Goal: Transaction & Acquisition: Purchase product/service

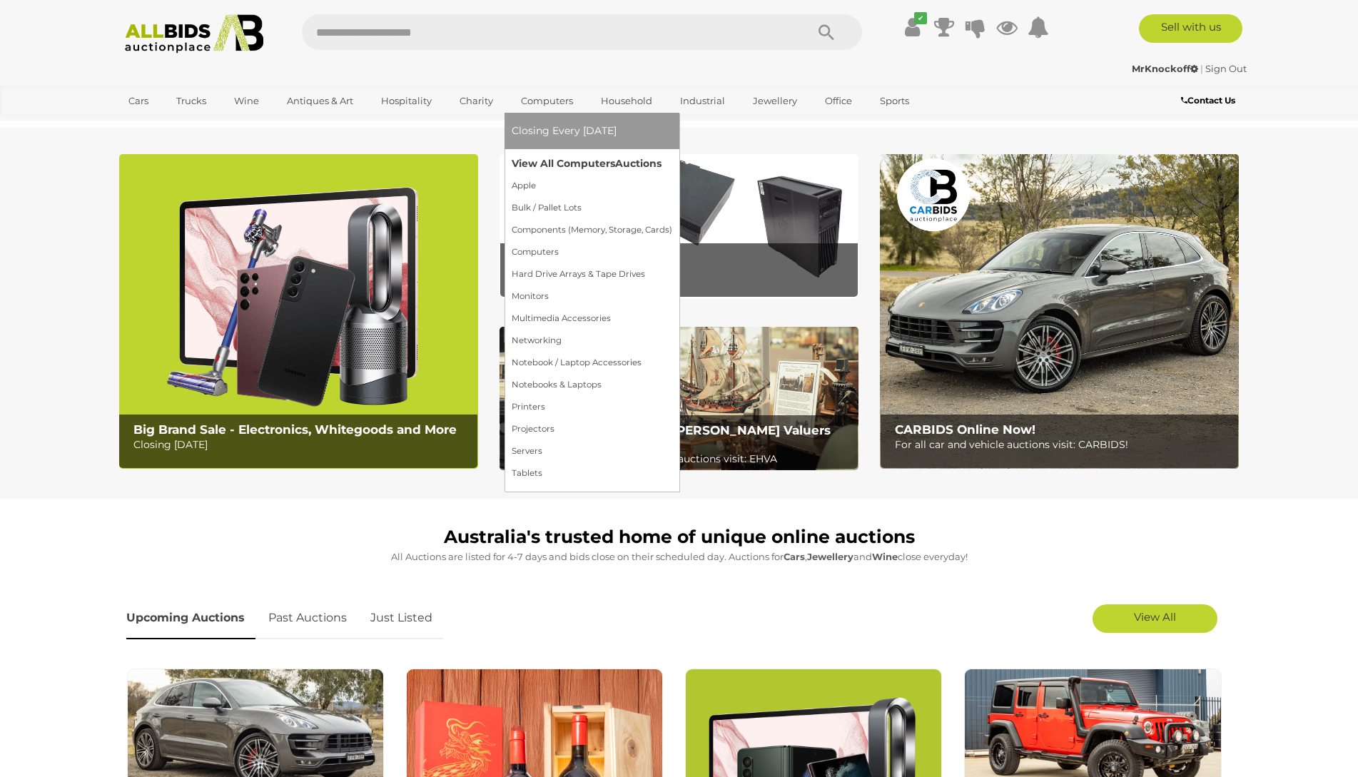
click at [566, 166] on link "View All Computers Auctions" at bounding box center [592, 164] width 161 height 22
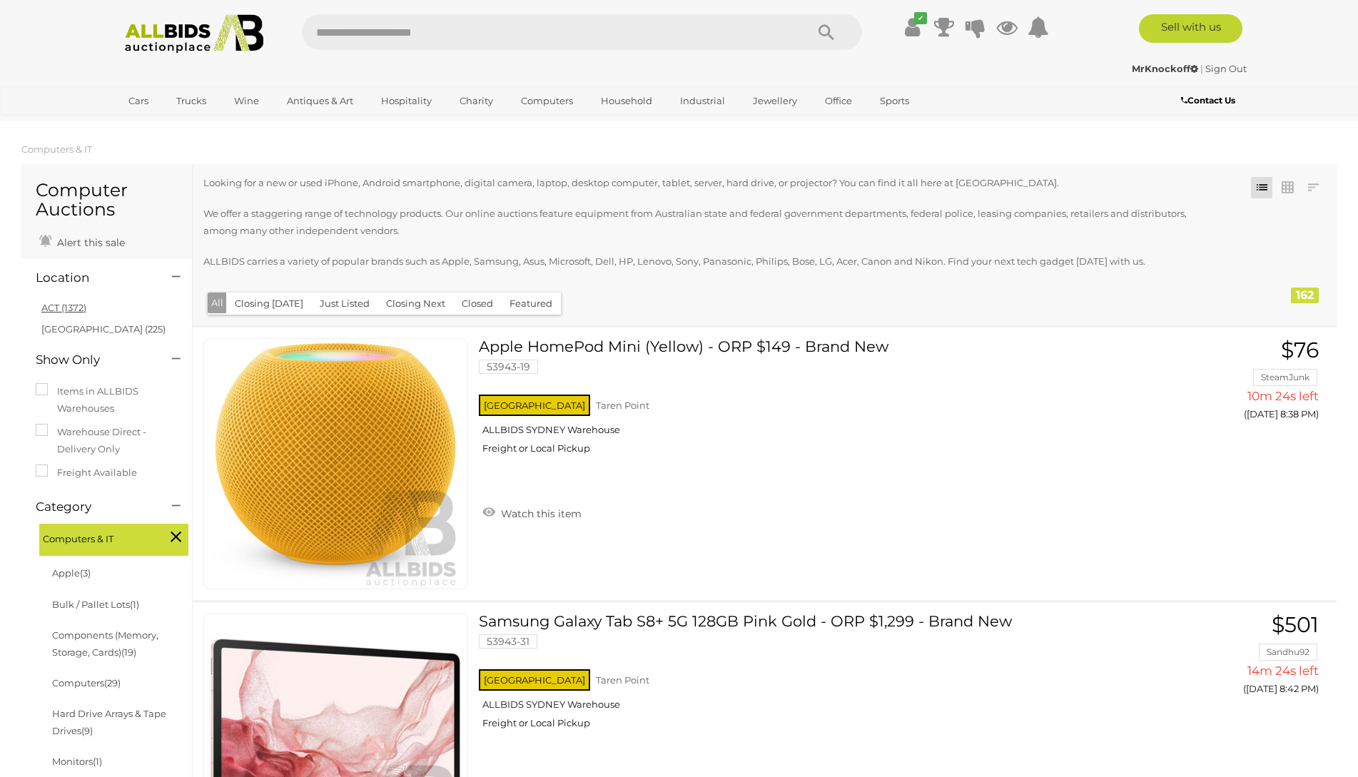
click at [77, 307] on link "ACT (1372)" at bounding box center [63, 307] width 45 height 11
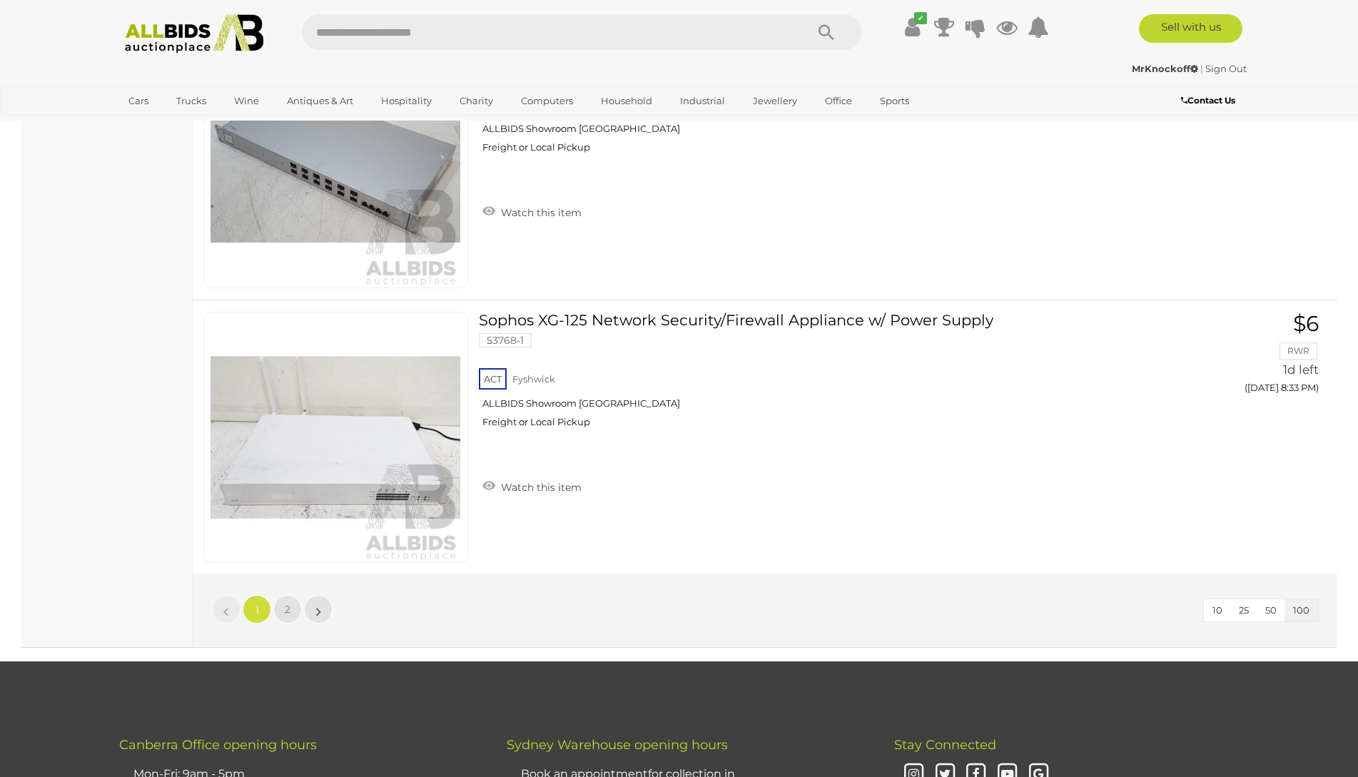
scroll to position [27192, 0]
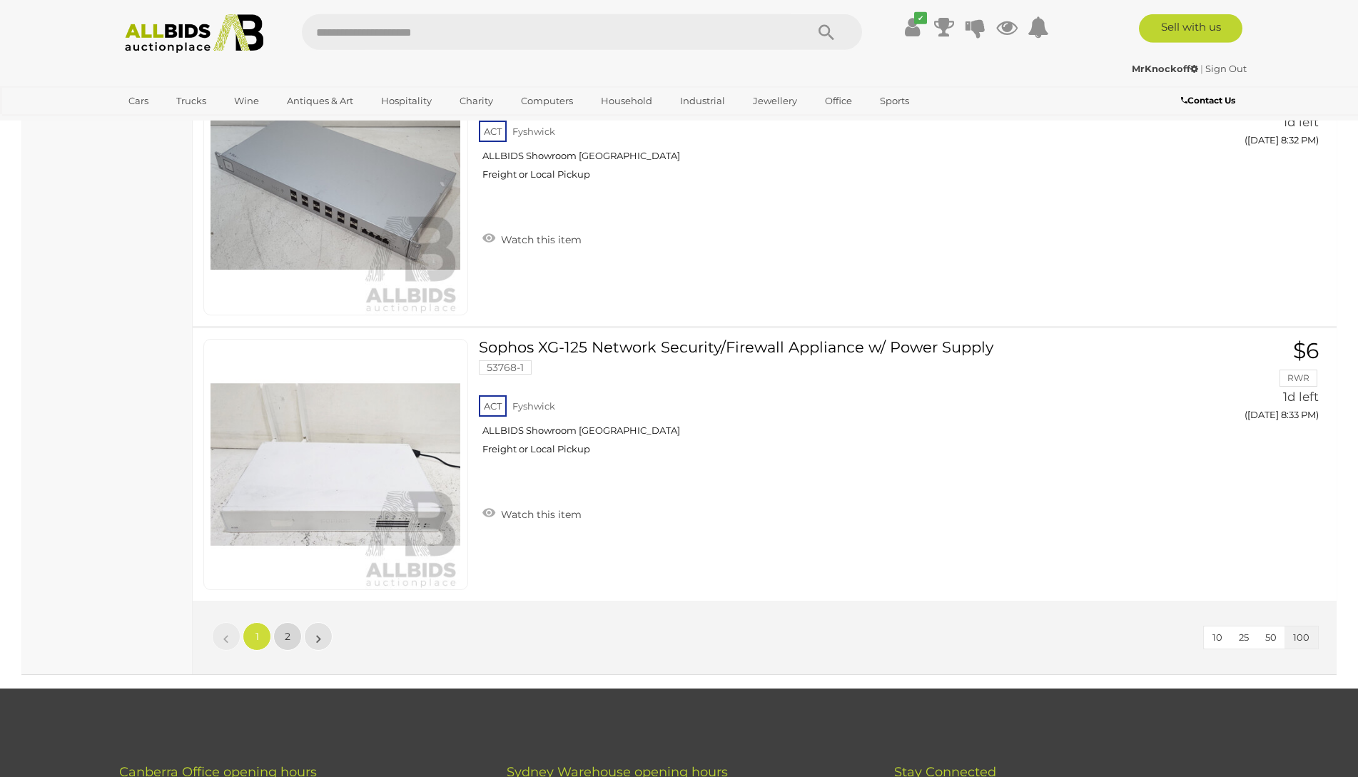
click at [287, 644] on link "2" at bounding box center [287, 636] width 29 height 29
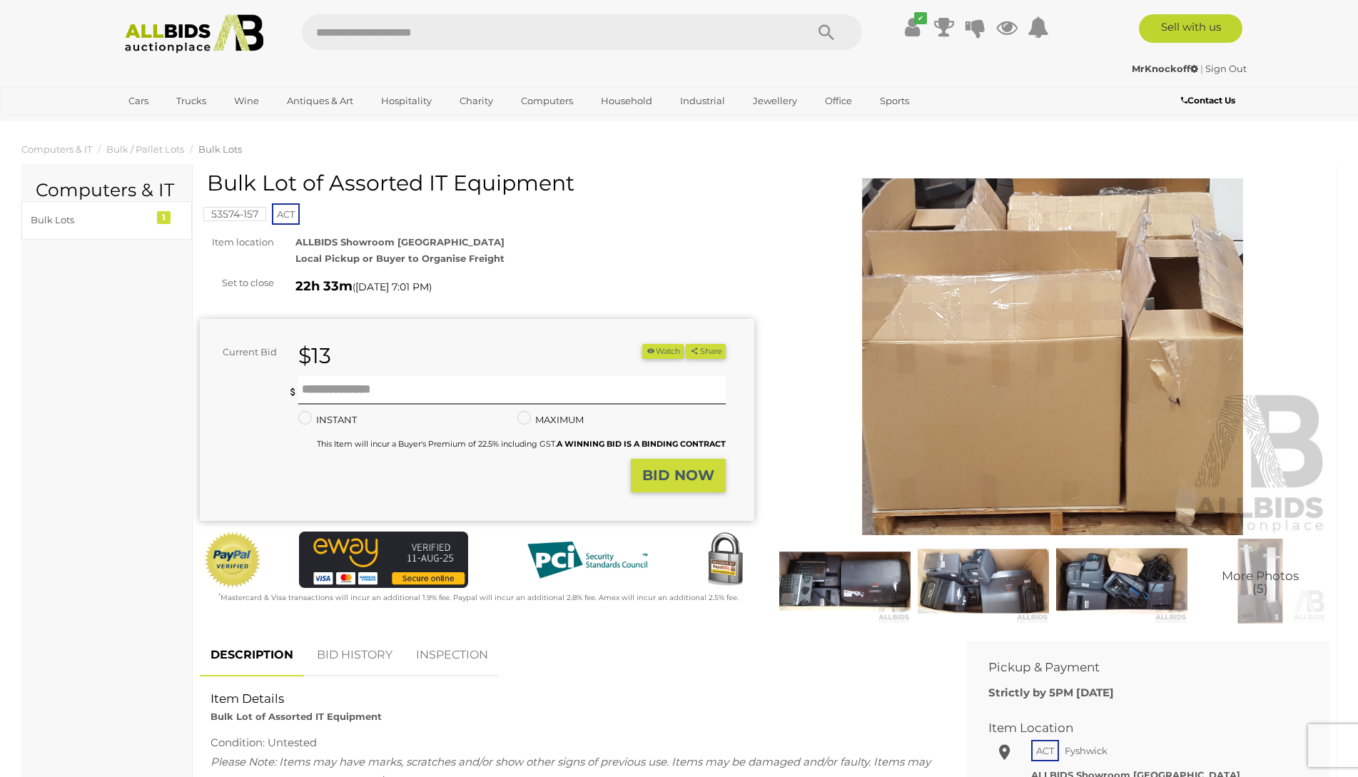
click at [1023, 416] on img at bounding box center [1053, 356] width 554 height 357
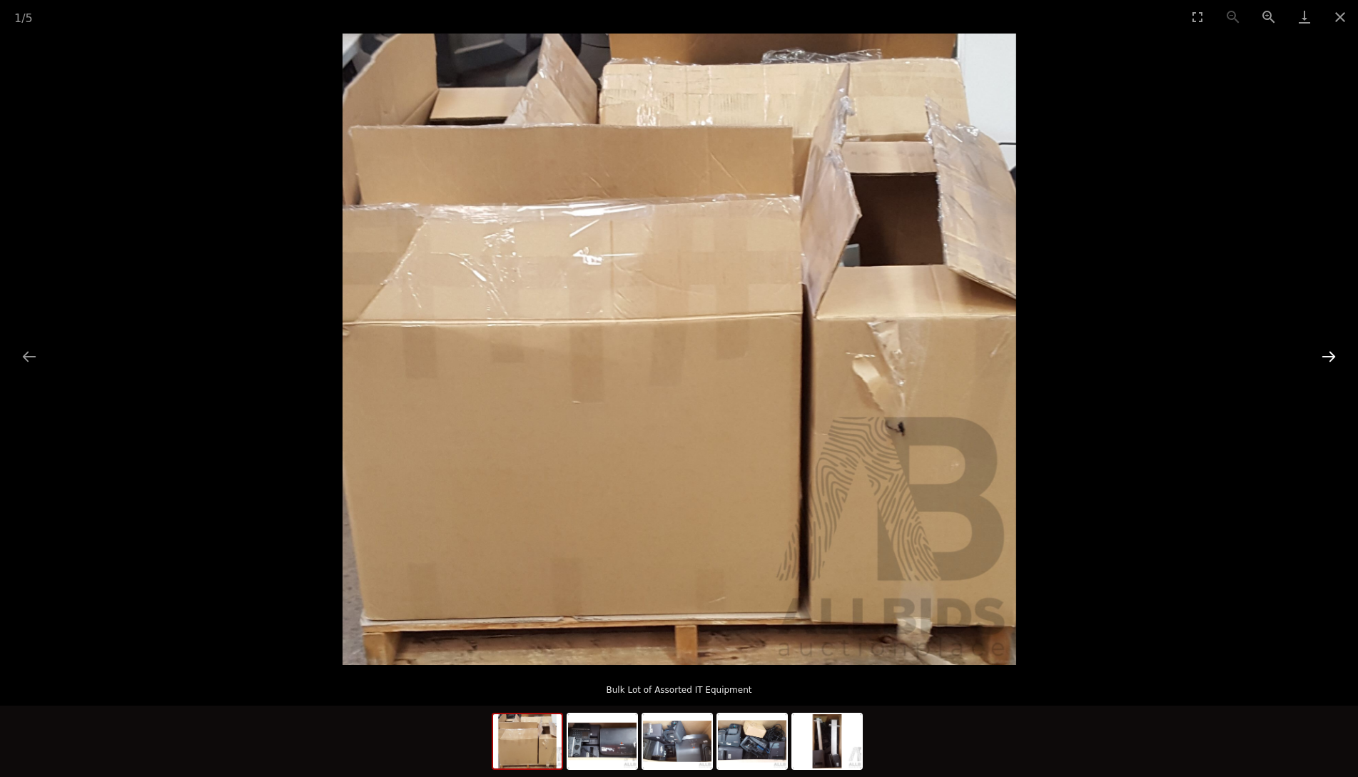
click at [1322, 358] on button "Next slide" at bounding box center [1328, 356] width 30 height 28
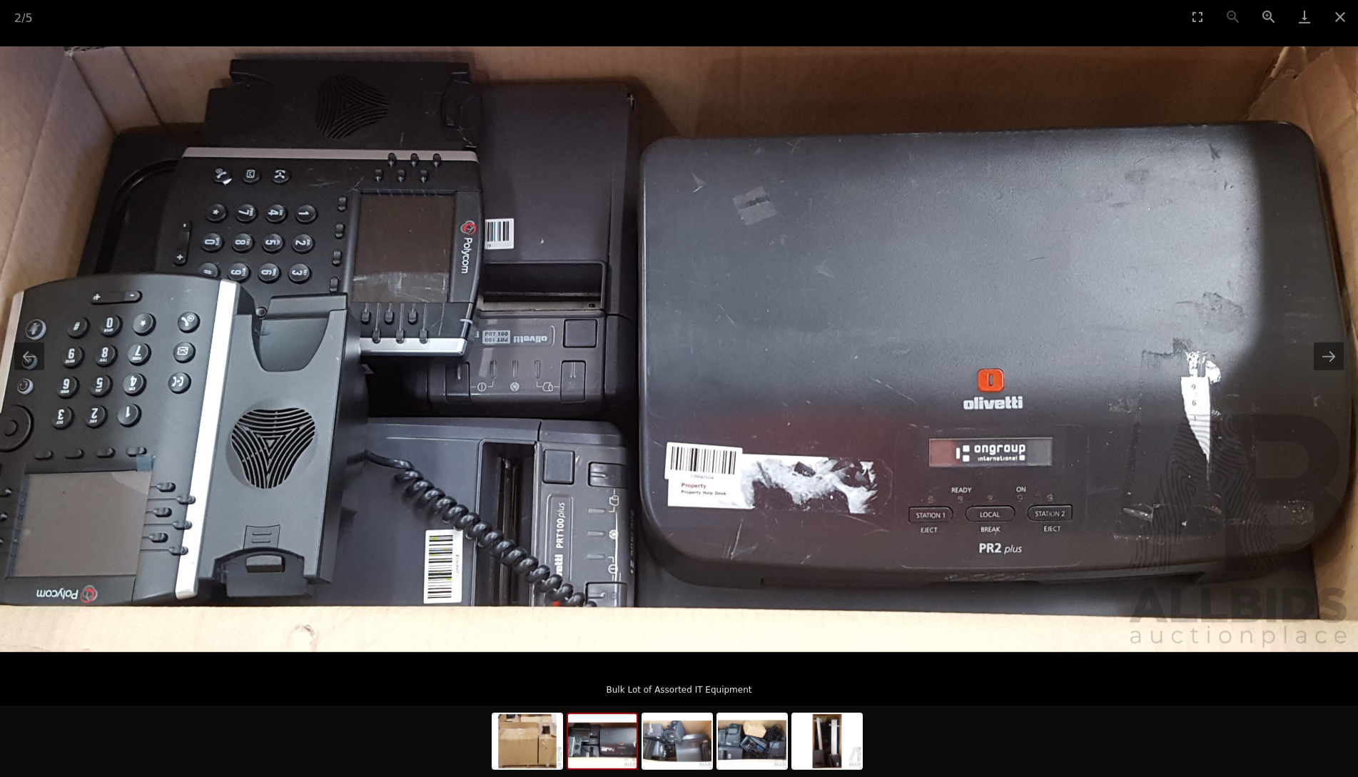
scroll to position [676, 0]
click at [1327, 360] on button "Next slide" at bounding box center [1328, 356] width 30 height 28
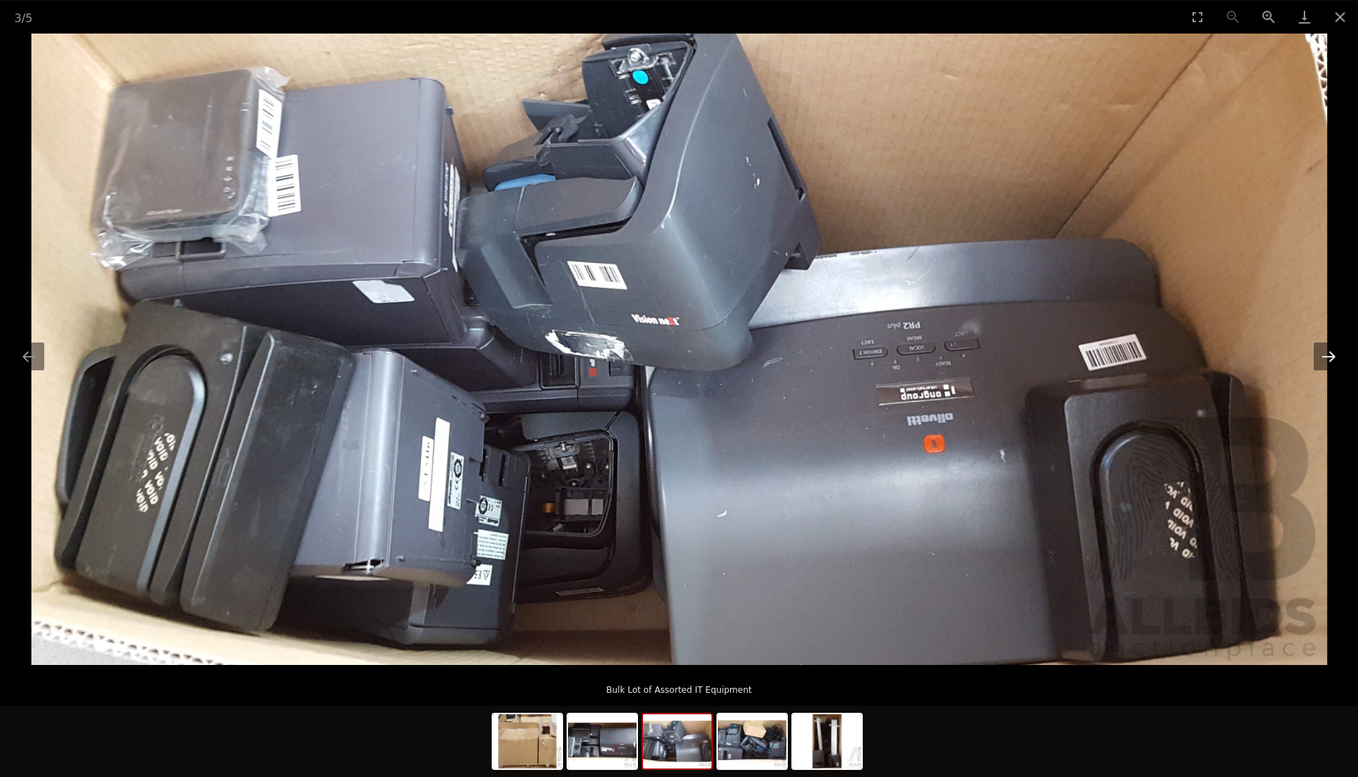
click at [1327, 360] on button "Next slide" at bounding box center [1328, 356] width 30 height 28
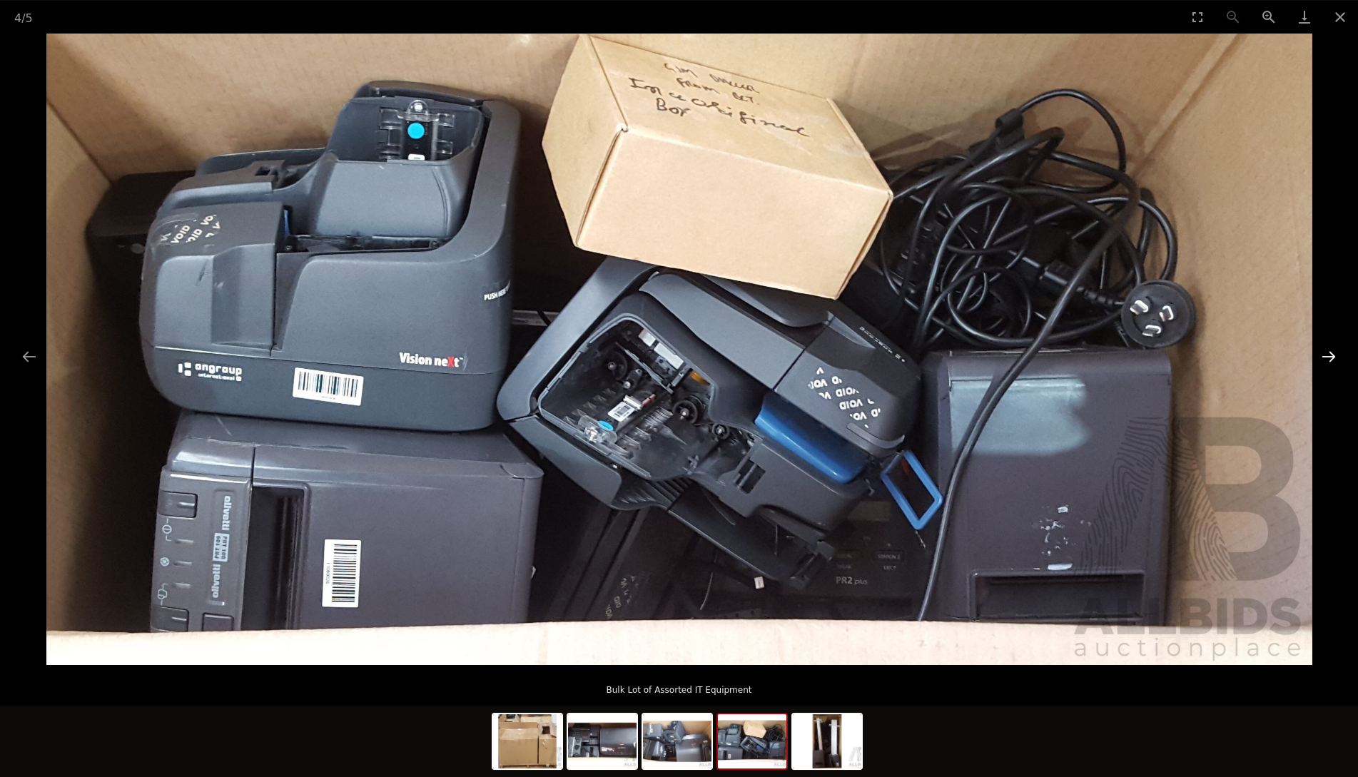
click at [1327, 360] on button "Next slide" at bounding box center [1328, 356] width 30 height 28
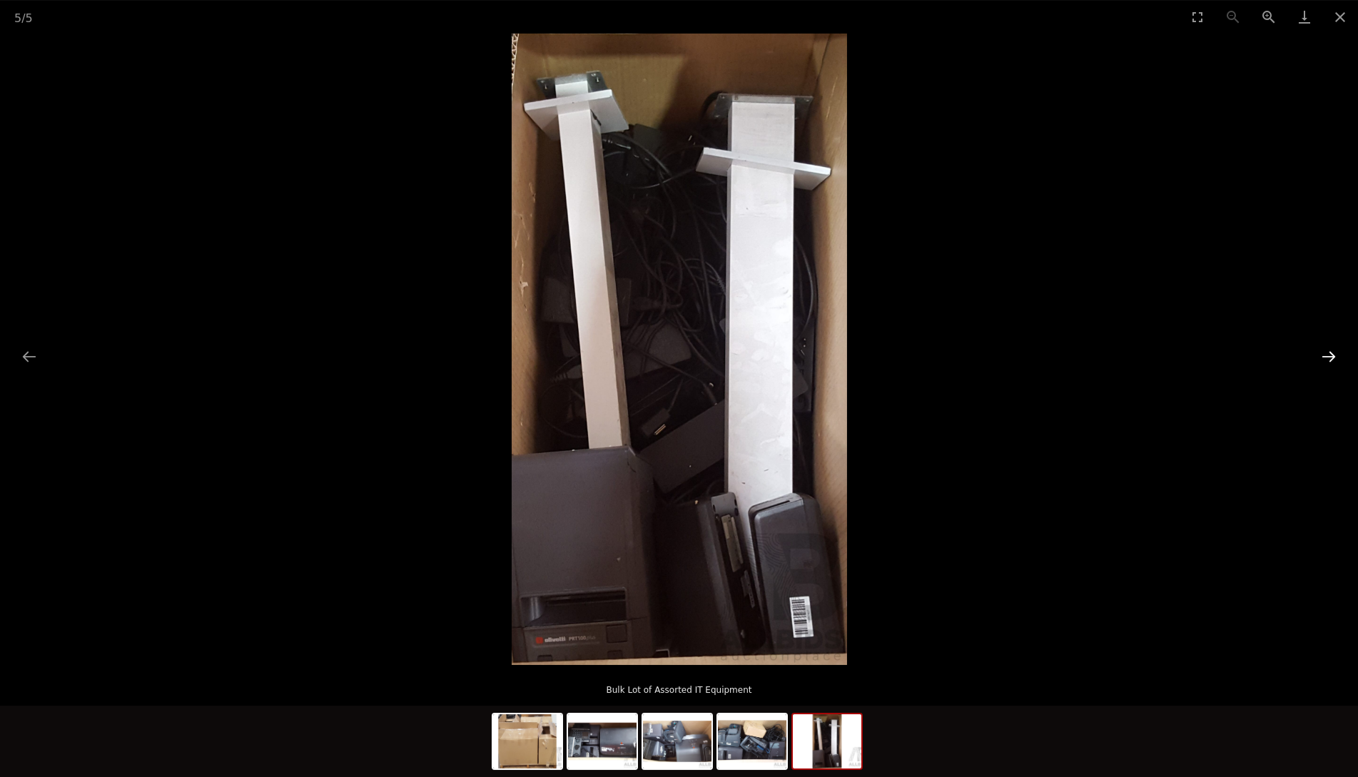
click at [1327, 360] on button "Next slide" at bounding box center [1328, 356] width 30 height 28
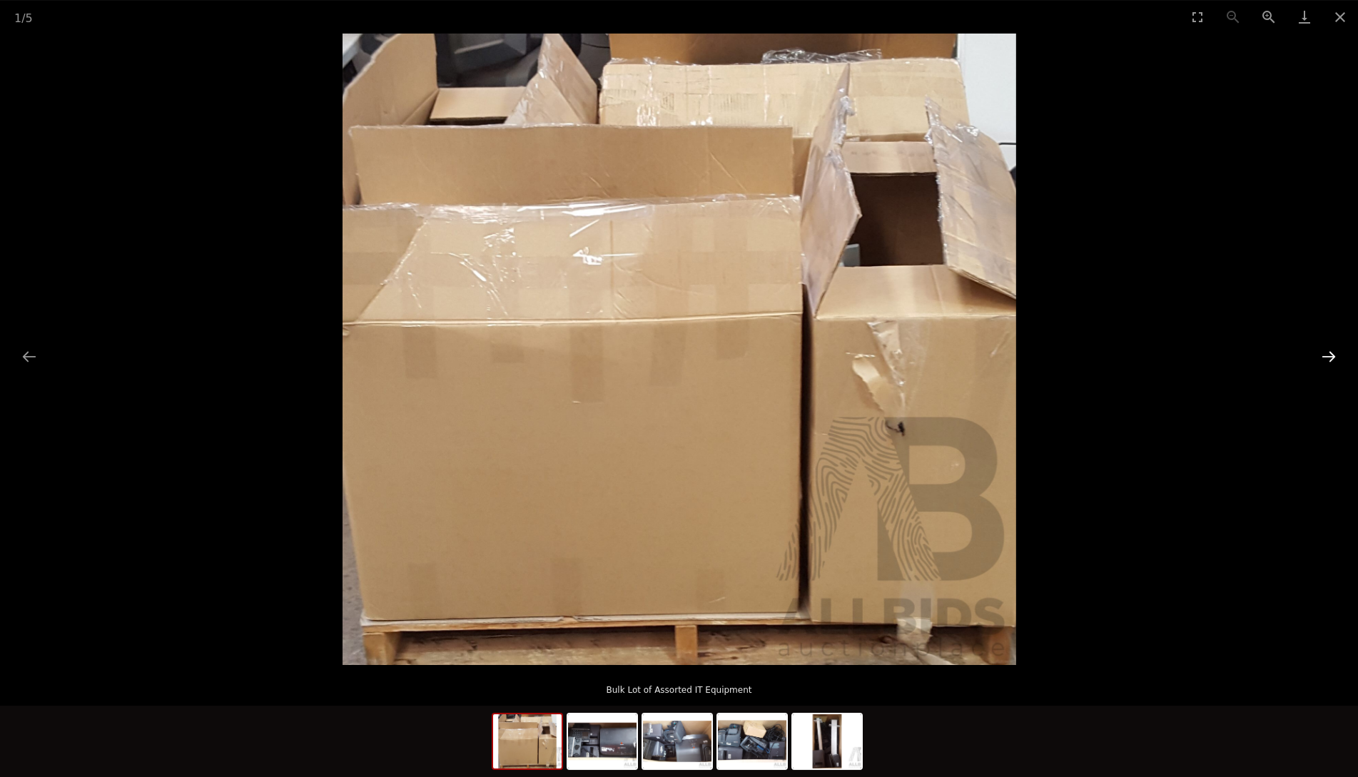
click at [1327, 360] on button "Next slide" at bounding box center [1328, 356] width 30 height 28
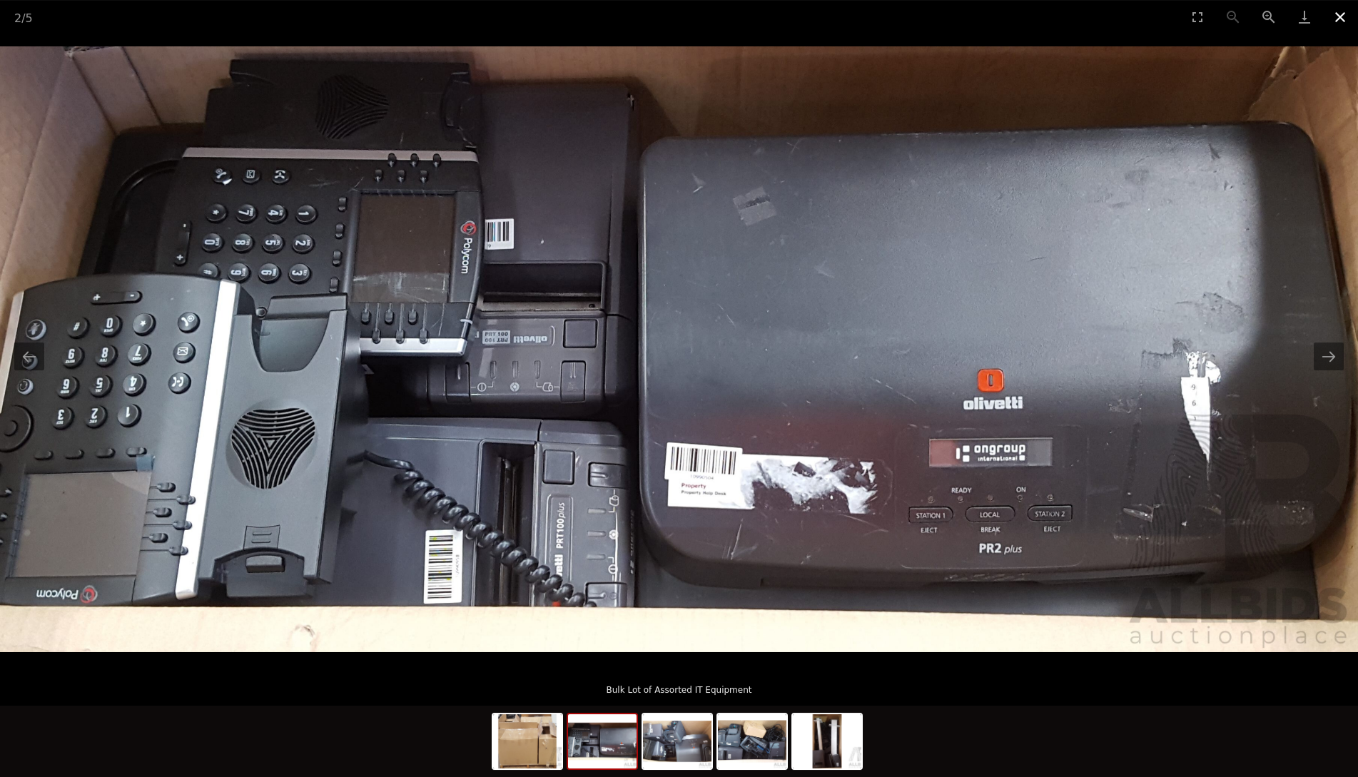
drag, startPoint x: 1342, startPoint y: 27, endPoint x: 1333, endPoint y: 26, distance: 8.6
click at [1343, 27] on button "Close gallery" at bounding box center [1340, 17] width 36 height 34
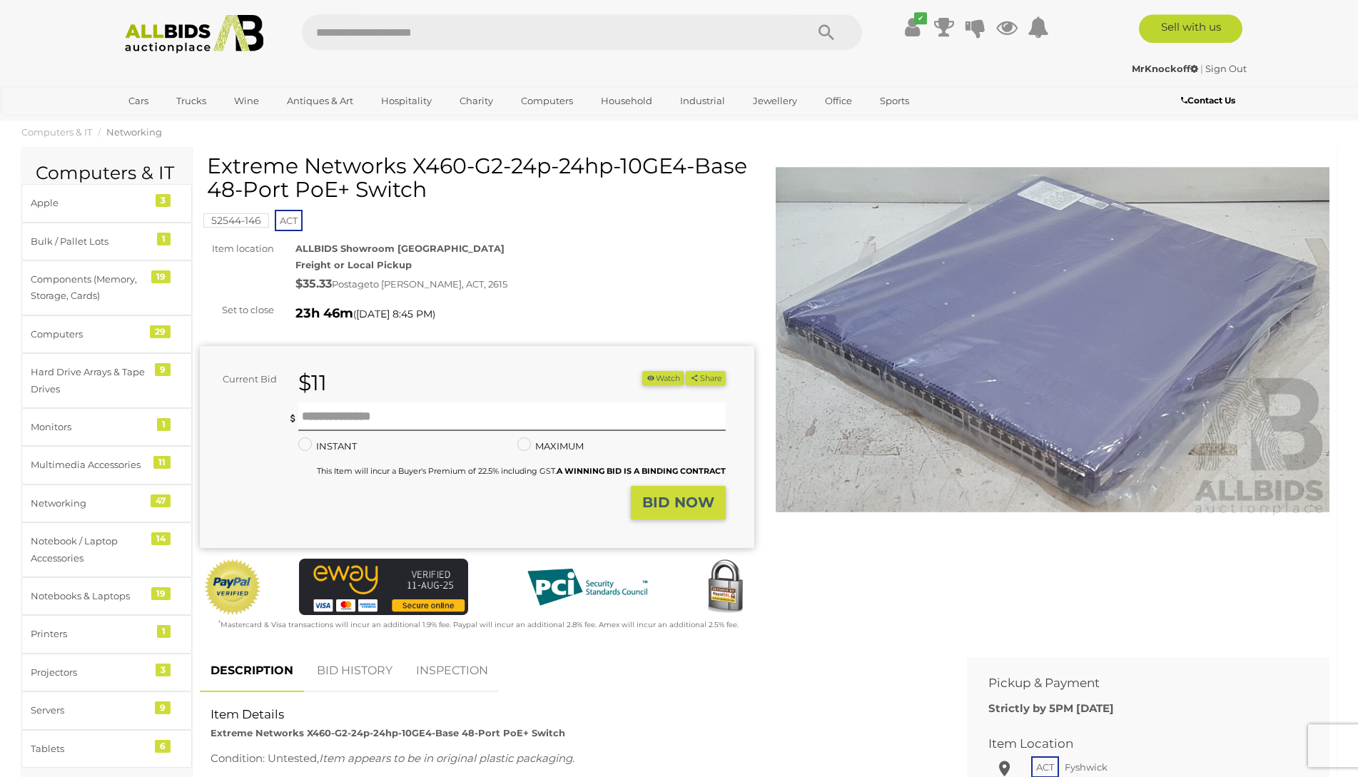
scroll to position [19, 0]
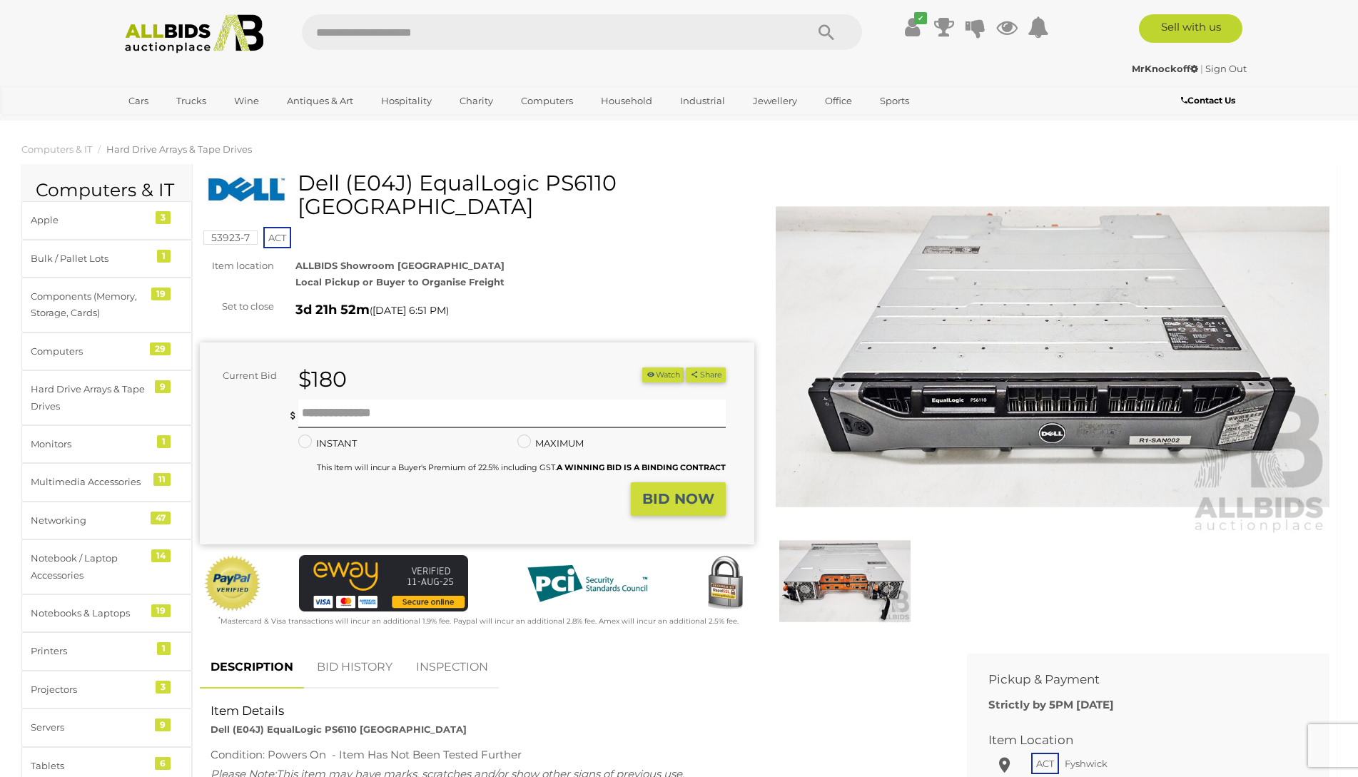
click at [957, 374] on img at bounding box center [1053, 356] width 554 height 357
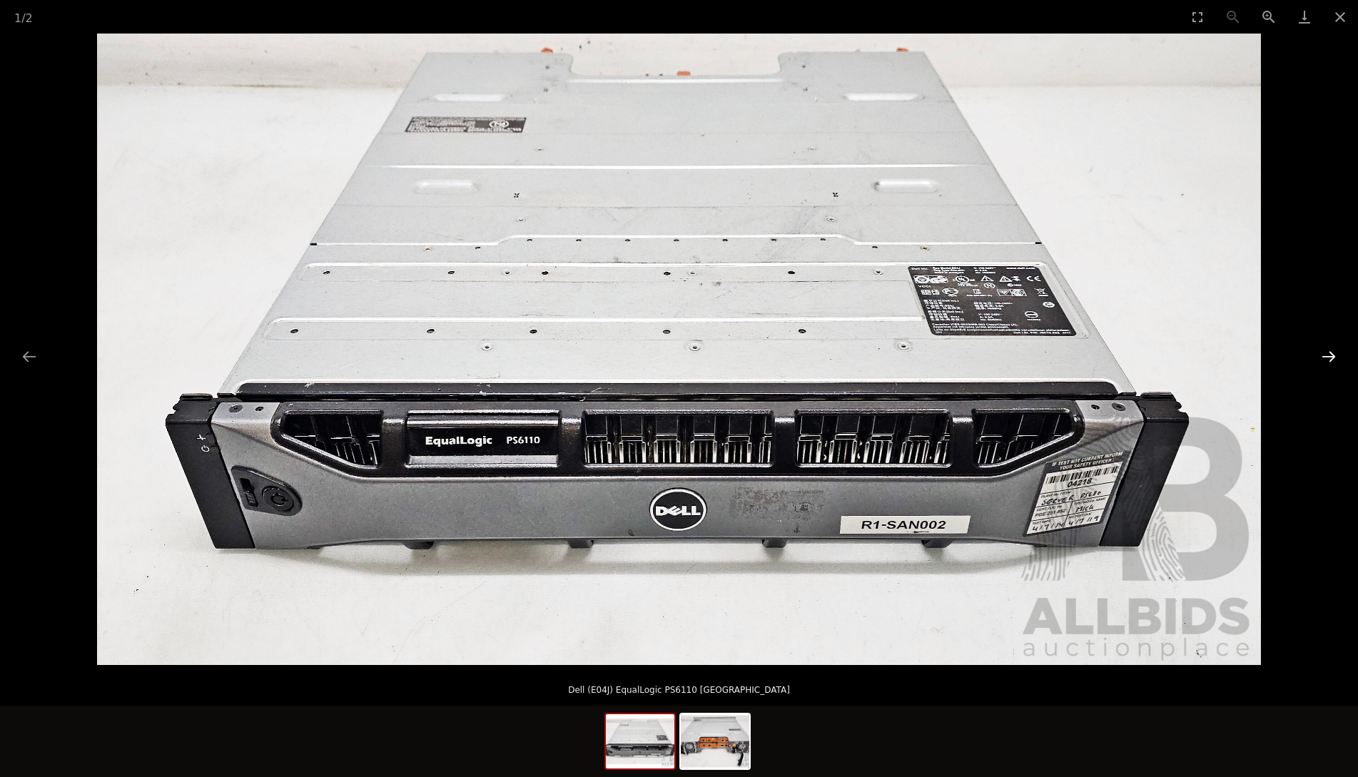
click at [1333, 355] on button "Next slide" at bounding box center [1328, 356] width 30 height 28
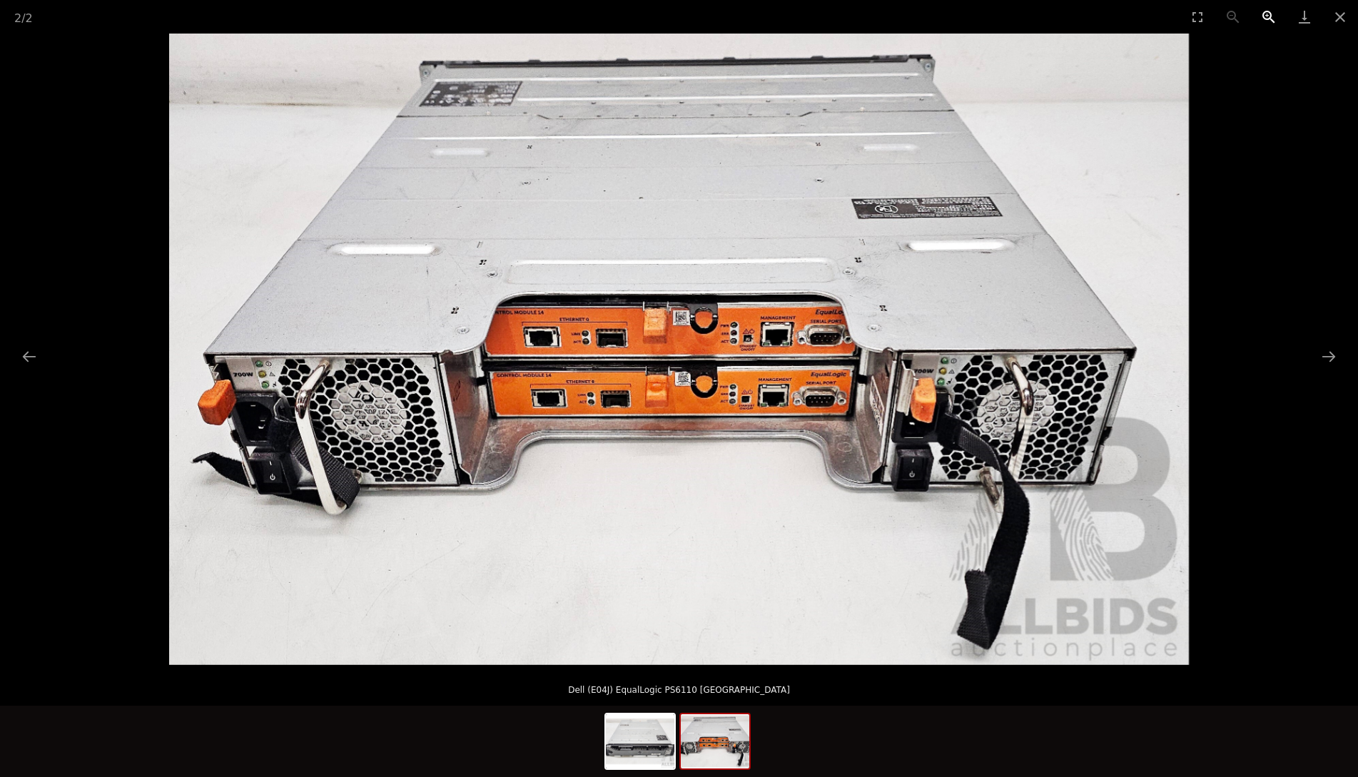
click at [1269, 16] on button "Zoom in" at bounding box center [1269, 17] width 36 height 34
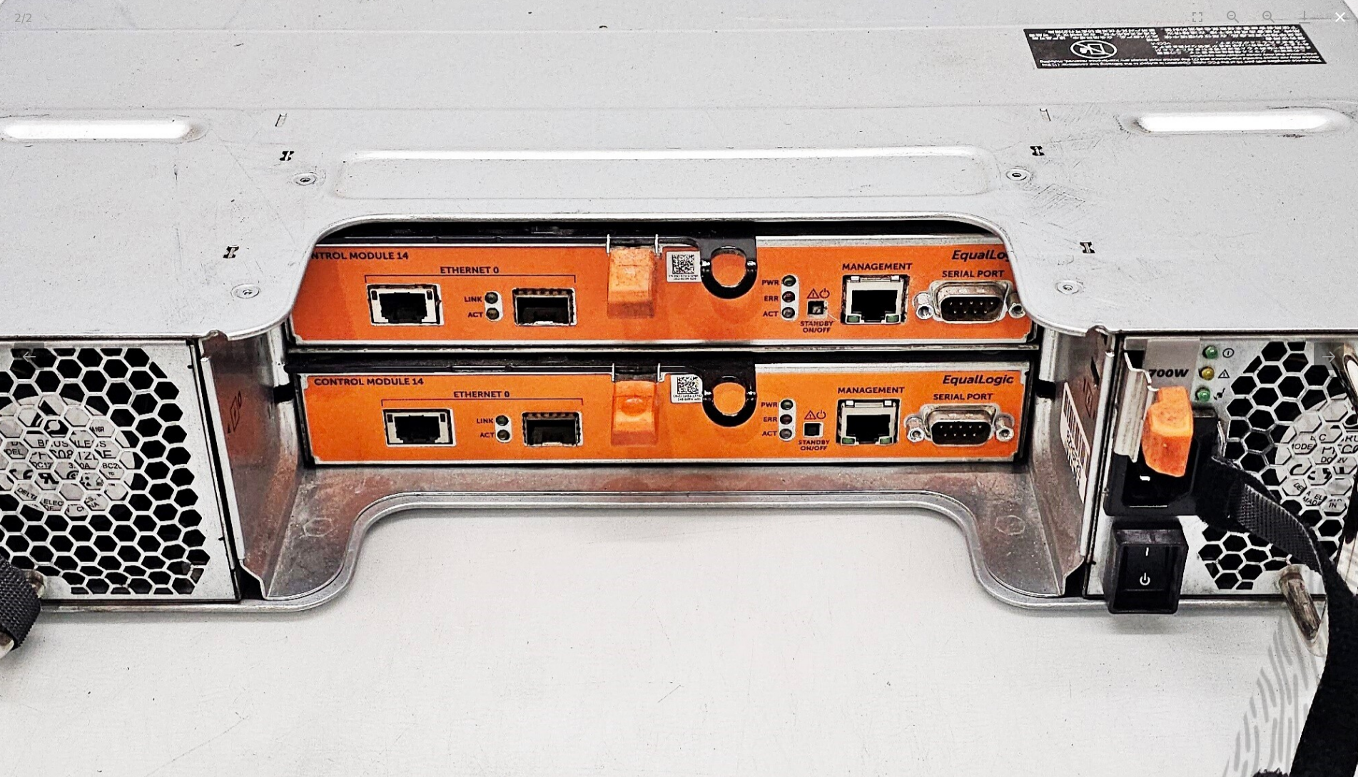
click at [1339, 19] on button "Close gallery" at bounding box center [1340, 17] width 36 height 34
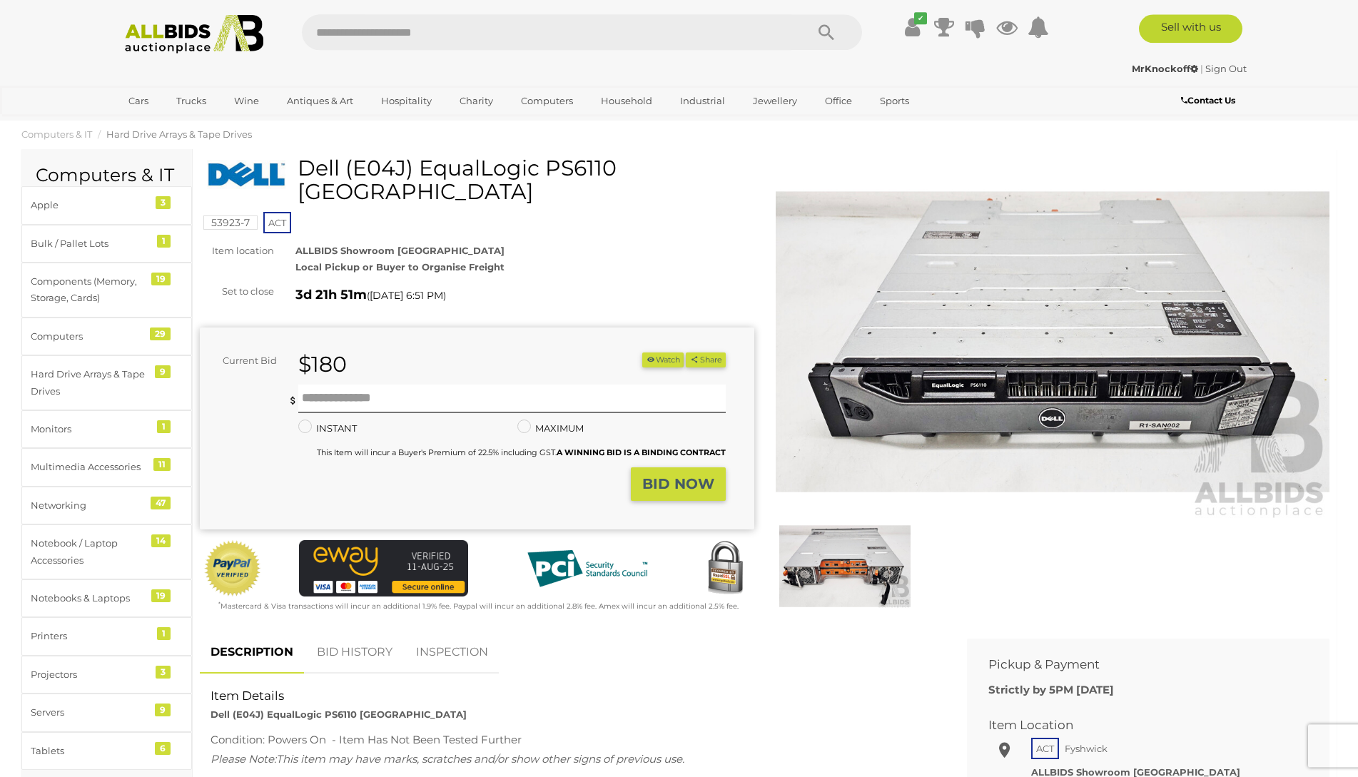
scroll to position [16, 0]
